Goal: Information Seeking & Learning: Learn about a topic

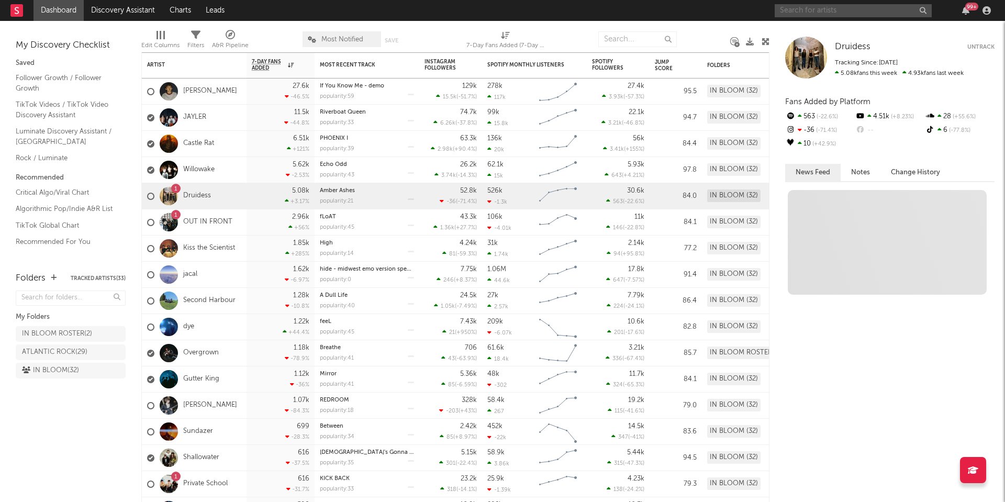
click at [808, 7] on input "text" at bounding box center [852, 10] width 157 height 13
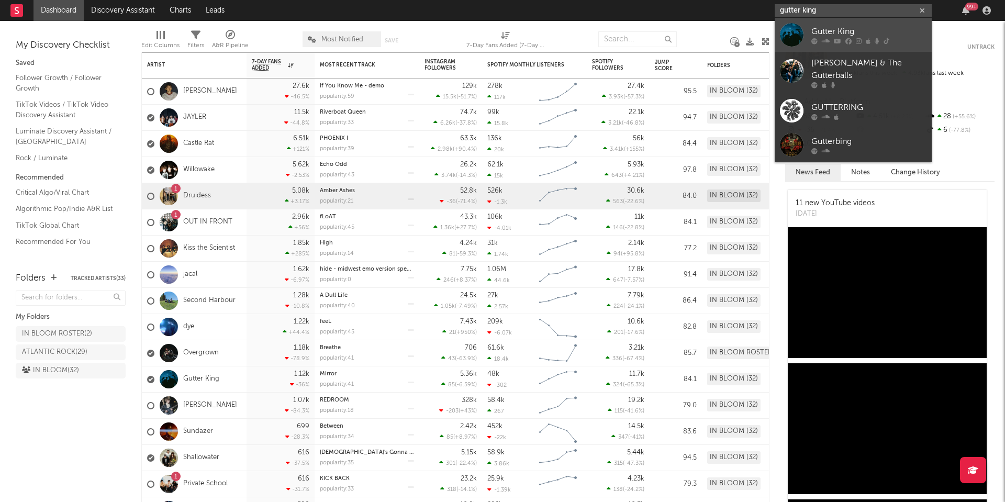
type input "gutter king"
click at [815, 32] on div "Gutter King" at bounding box center [868, 31] width 115 height 13
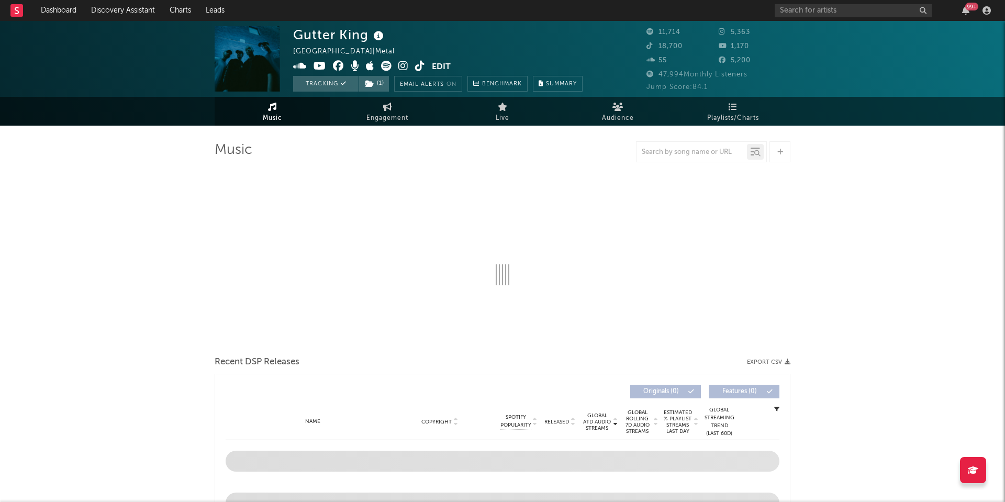
select select "6m"
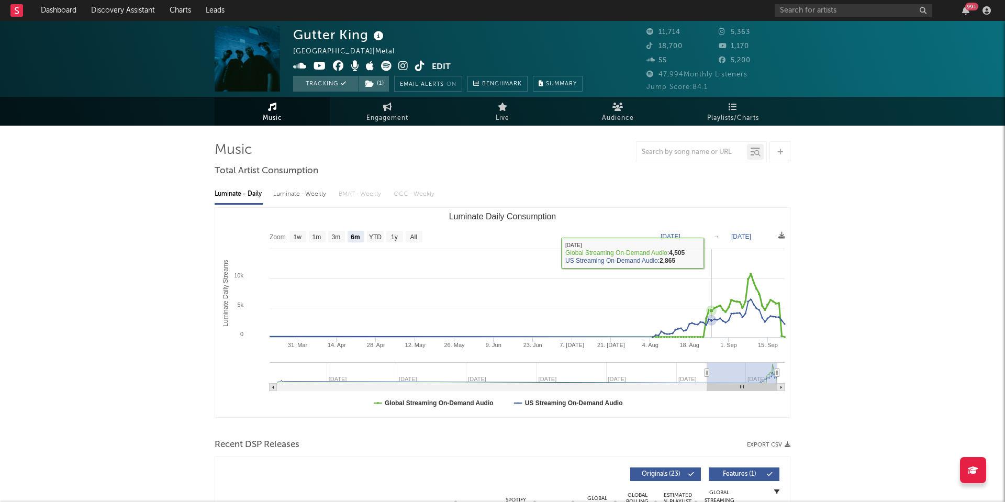
scroll to position [264, 0]
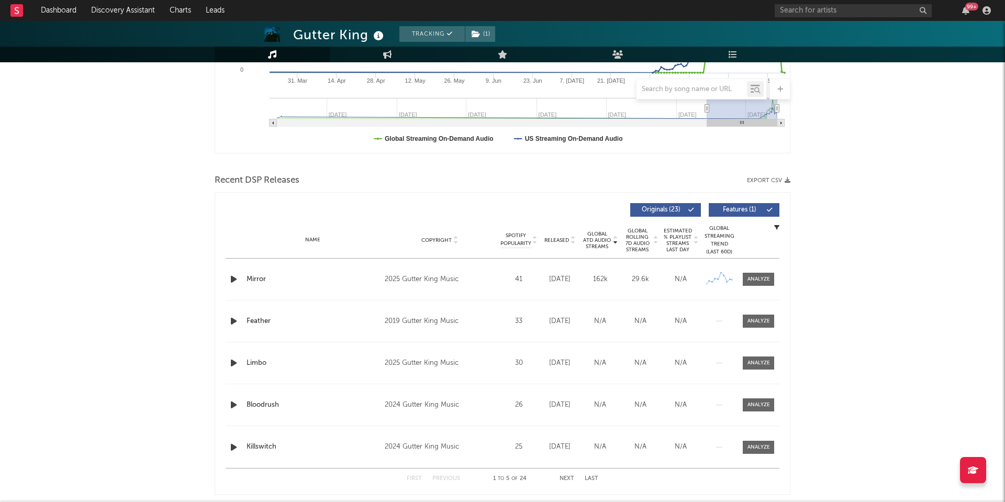
click at [764, 288] on div "Name Mirror Copyright 2025 Gutter King Music Label Gutter King Music Album Name…" at bounding box center [503, 278] width 554 height 41
click at [757, 276] on div at bounding box center [758, 279] width 22 height 8
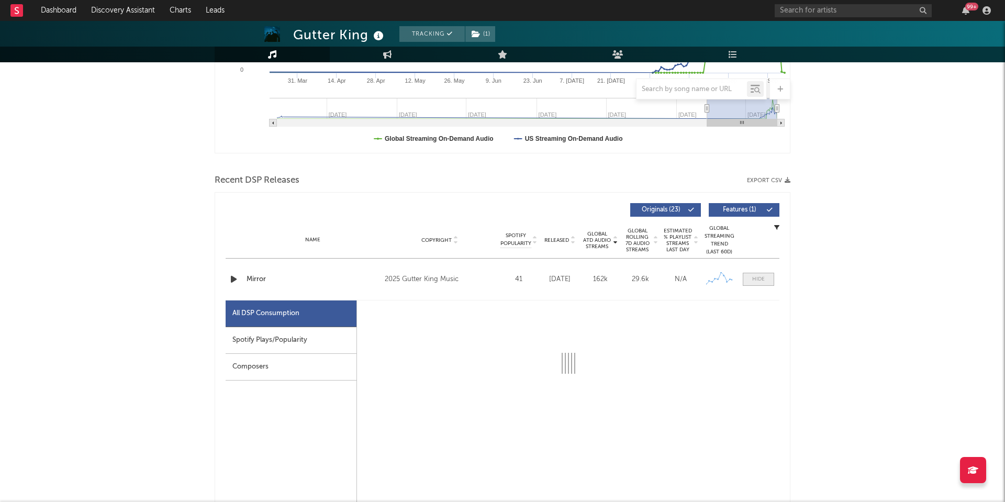
scroll to position [369, 0]
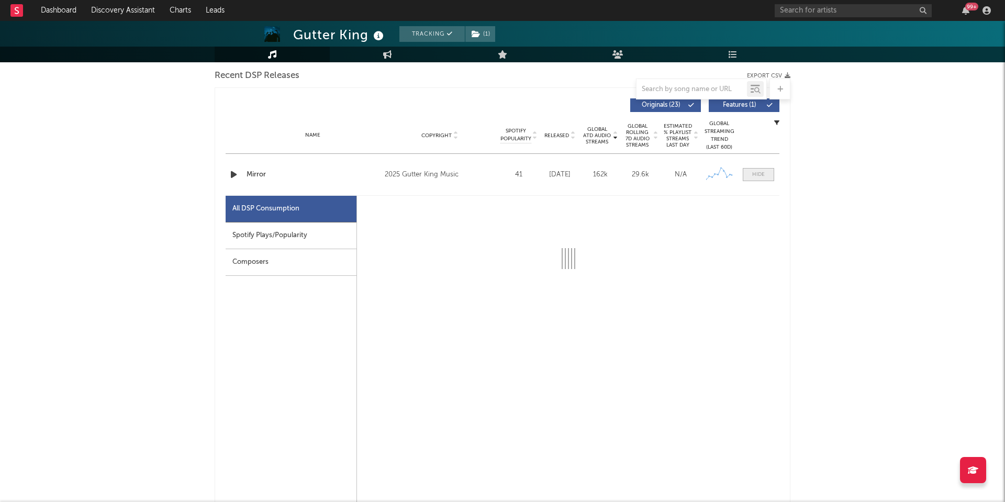
select select "1w"
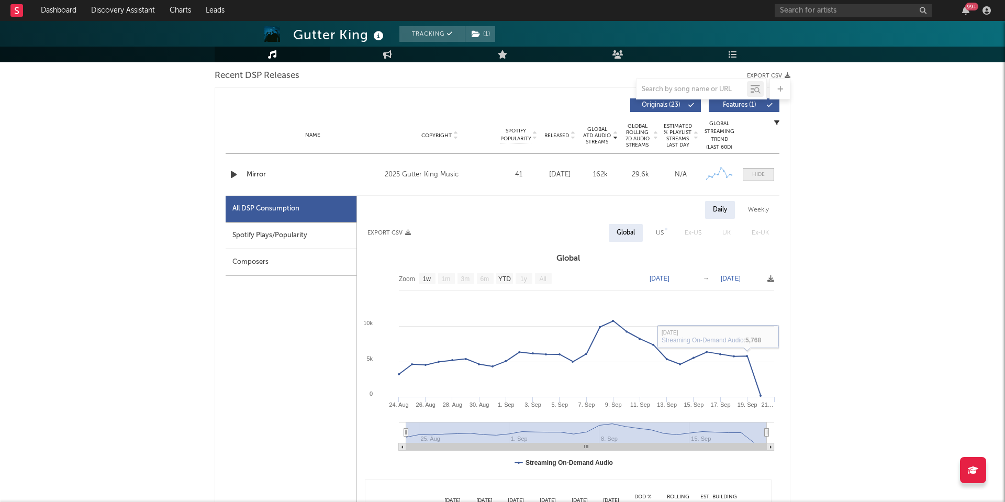
click at [767, 178] on span at bounding box center [757, 174] width 31 height 13
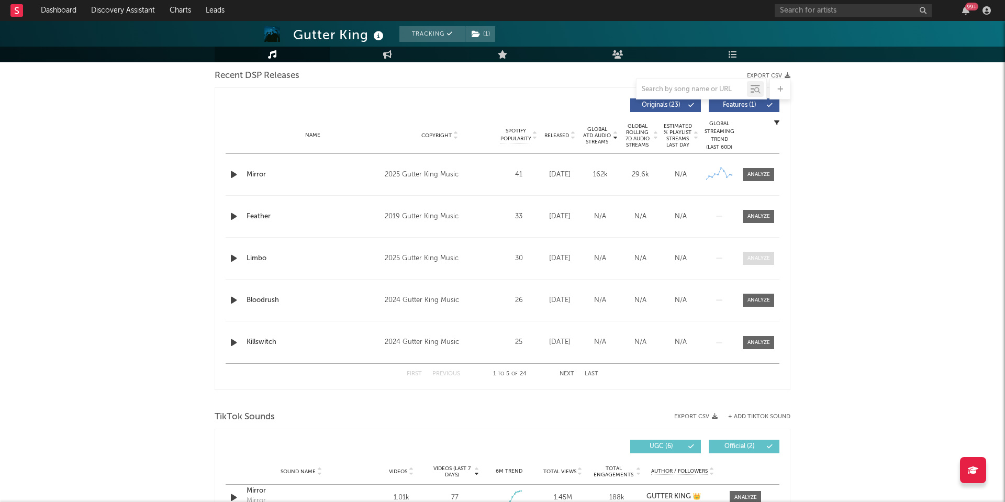
click at [750, 257] on div at bounding box center [758, 258] width 22 height 8
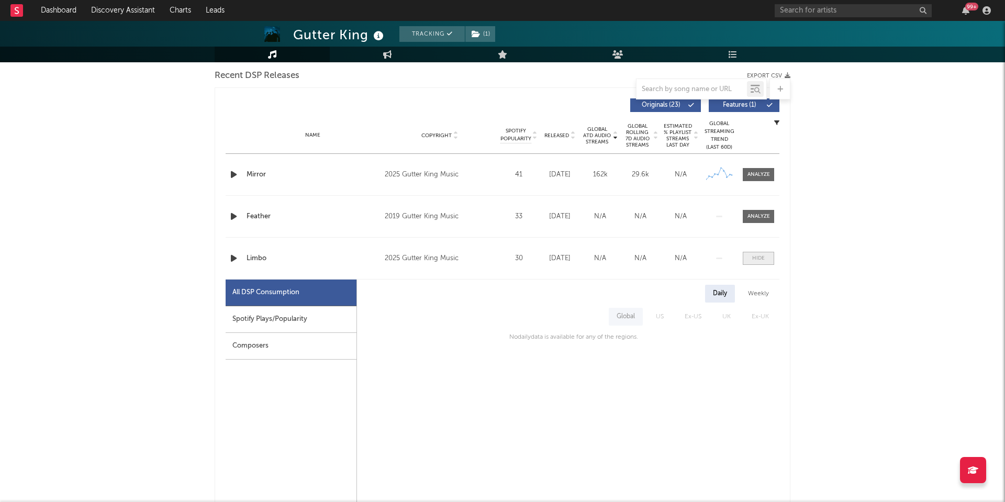
click at [750, 257] on span at bounding box center [757, 258] width 31 height 13
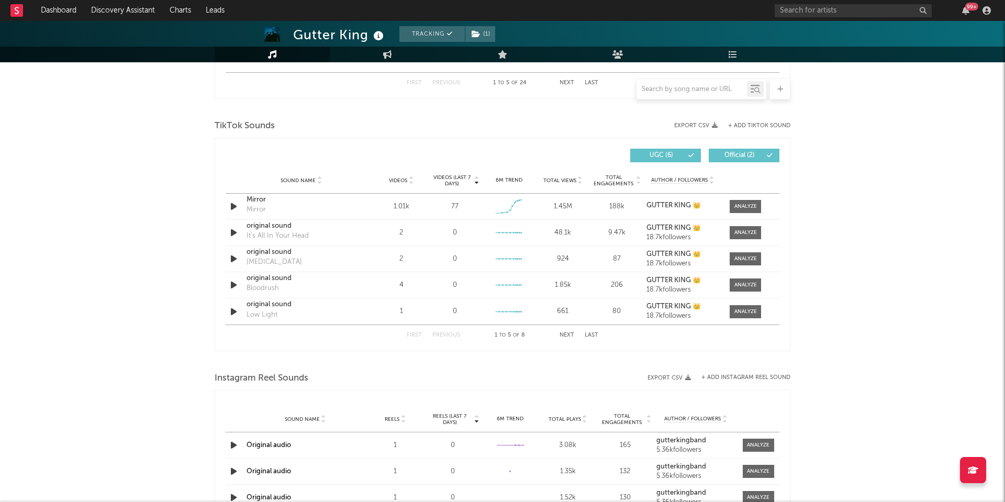
scroll to position [659, 0]
click at [758, 214] on div "Sound Name Mirror Mirror Videos 1.01k Videos (last 7 days) 77 Weekly Growth % -…" at bounding box center [503, 207] width 554 height 26
click at [751, 209] on div at bounding box center [745, 207] width 22 height 8
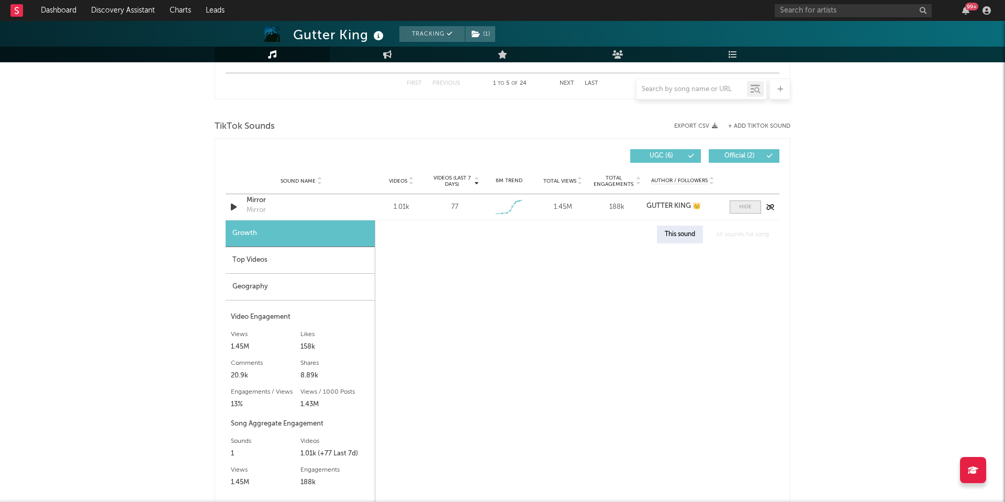
select select "1w"
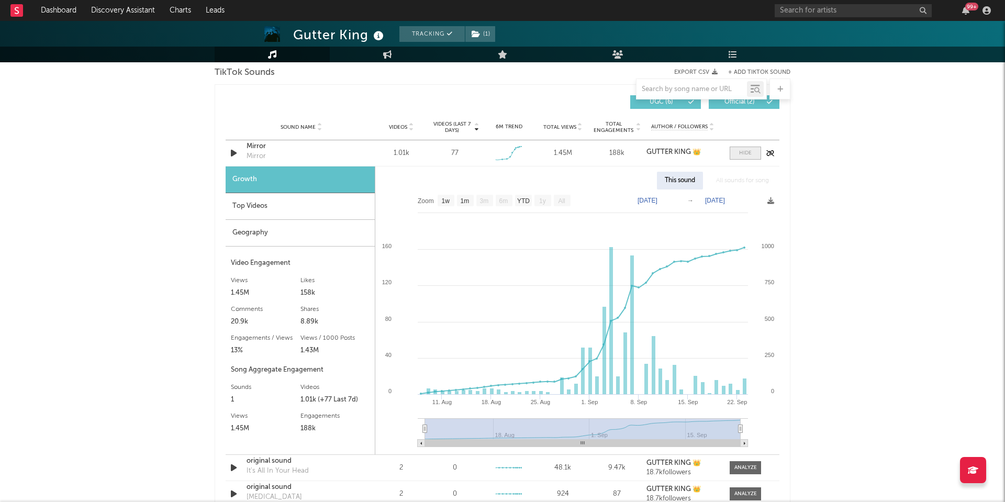
scroll to position [719, 0]
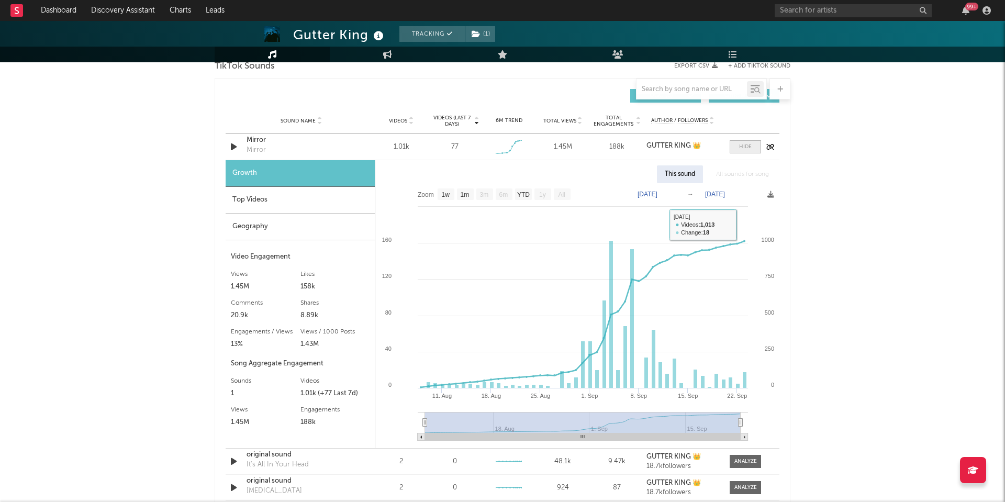
click at [746, 151] on span at bounding box center [744, 146] width 31 height 13
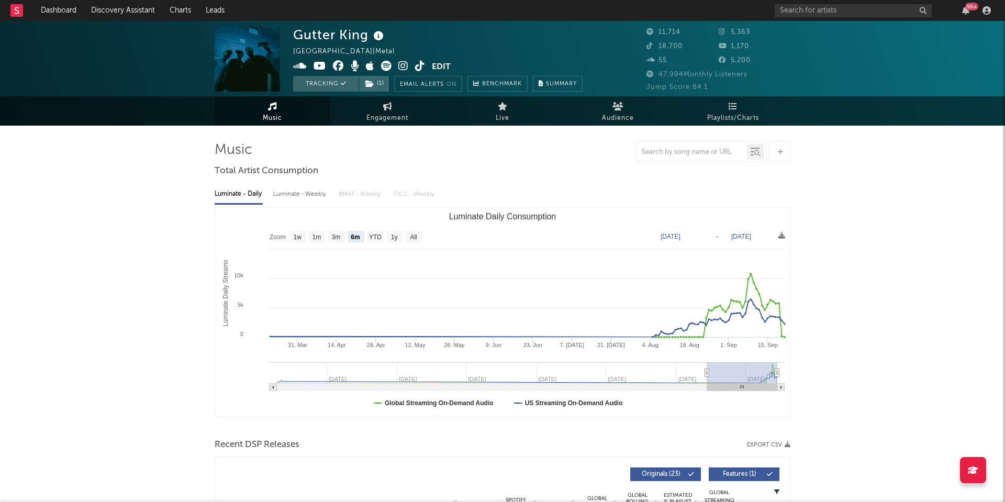
scroll to position [0, 0]
